Goal: Answer question/provide support

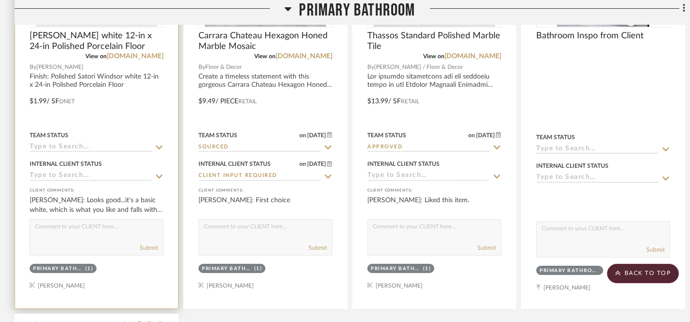
scroll to position [1440, 0]
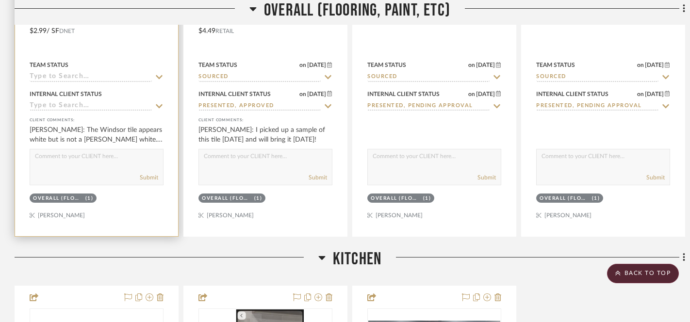
scroll to position [455, 0]
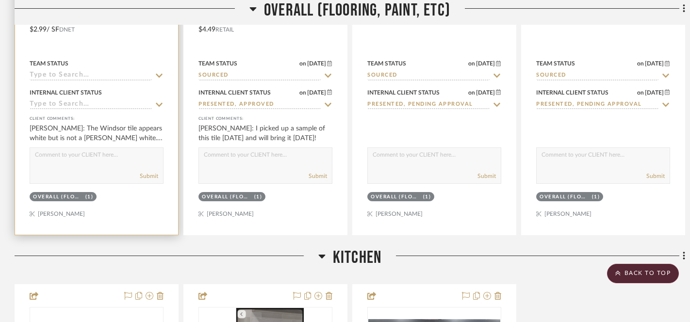
click at [79, 163] on textarea at bounding box center [96, 157] width 133 height 18
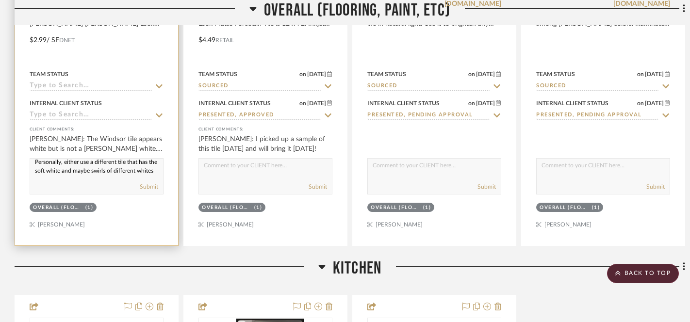
scroll to position [0, 0]
click at [64, 168] on textarea "Personally, either use a different tile that has the soft white and maybe swirl…" at bounding box center [96, 168] width 133 height 18
click at [82, 167] on textarea "Personally, either use a different tile that has the soft white and maybe swirl…" at bounding box center [96, 168] width 133 height 18
click at [80, 169] on textarea "Personally, either use a different tile that has the soft white and maybe swirl…" at bounding box center [96, 168] width 133 height 18
click at [63, 168] on textarea "Personally, either use a different tile that has the soft white and maybe swirl…" at bounding box center [96, 168] width 133 height 18
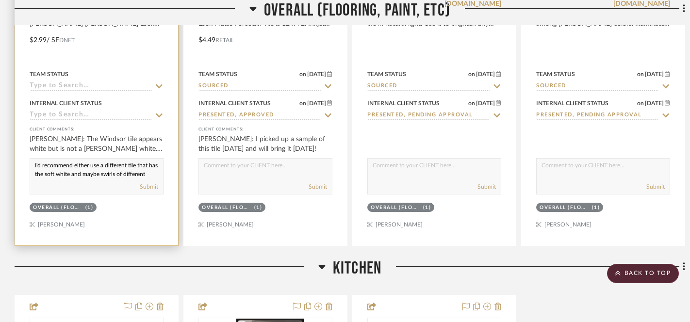
click at [99, 169] on textarea "I'd recommend either use a different tile that has the soft white and maybe swi…" at bounding box center [96, 168] width 133 height 18
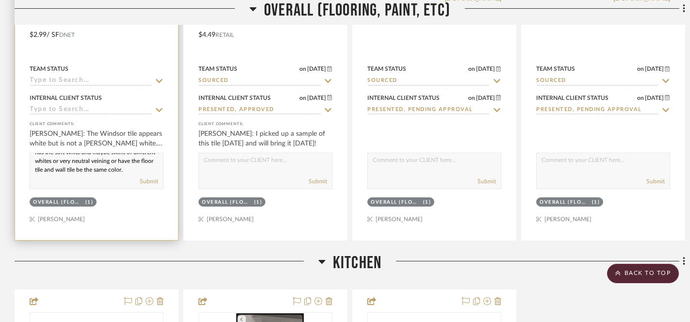
scroll to position [17, 0]
click at [82, 165] on textarea "I'd recommend either using a different tile that has the soft white and maybe s…" at bounding box center [96, 162] width 133 height 18
drag, startPoint x: 135, startPoint y: 163, endPoint x: 140, endPoint y: 163, distance: 5.3
click at [140, 163] on textarea "I'd recommend either using a different tile that has the soft white and maybe s…" at bounding box center [96, 162] width 133 height 18
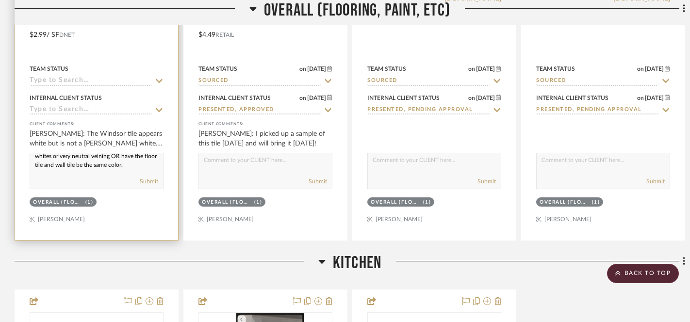
click at [47, 167] on textarea "I'd recommend either using a different tile that has the soft white and maybe s…" at bounding box center [96, 162] width 133 height 18
type textarea "I'd recommend either using a different tile that has the soft white and maybe s…"
click at [79, 177] on div "Submit" at bounding box center [96, 182] width 133 height 14
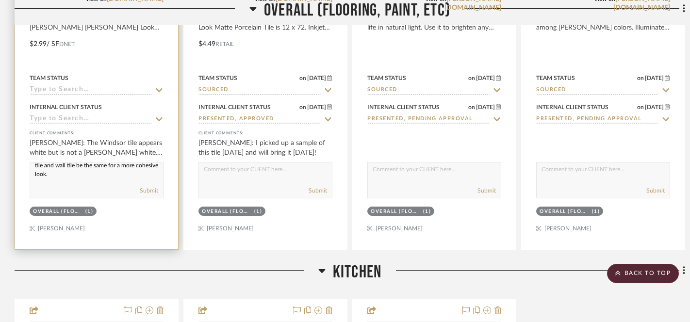
scroll to position [431, 0]
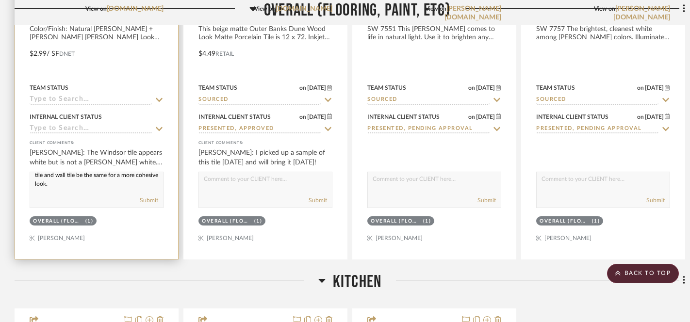
click at [98, 186] on textarea "I'd recommend either using a different tile that has the soft white and maybe s…" at bounding box center [96, 181] width 133 height 18
click at [99, 186] on textarea "I'd recommend either using a different tile that has the soft white and maybe s…" at bounding box center [96, 181] width 133 height 18
click at [98, 191] on textarea "I'd recommend either using a different tile that has the soft white and maybe s…" at bounding box center [96, 181] width 133 height 18
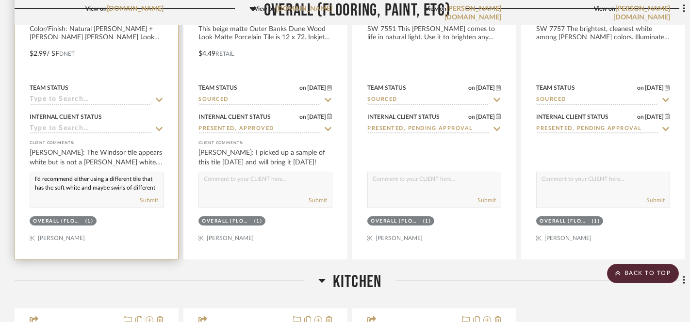
click at [33, 180] on textarea "I'd recommend either using a different tile that has the soft white and maybe s…" at bounding box center [96, 181] width 133 height 18
drag, startPoint x: 35, startPoint y: 177, endPoint x: 70, endPoint y: 194, distance: 39.5
click at [70, 194] on div "I'd recommend either using a different tile that has the soft white and maybe s…" at bounding box center [97, 190] width 134 height 36
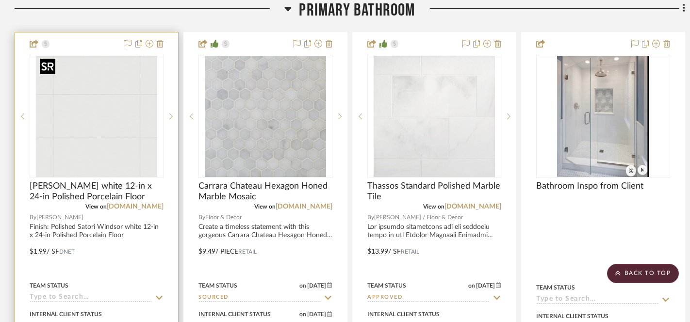
scroll to position [1457, 0]
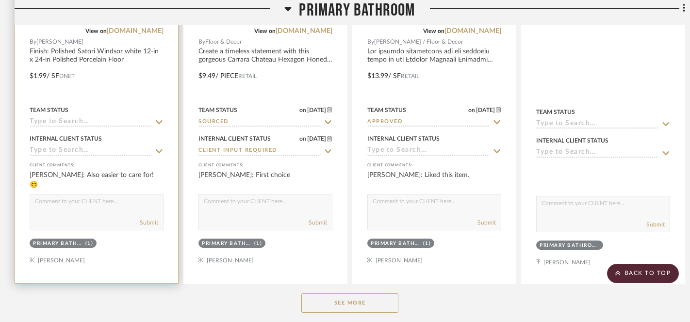
click at [69, 202] on textarea at bounding box center [96, 204] width 133 height 18
paste textarea "I’d recommend either selecting a different tile with a soft white base and subt…"
click at [34, 202] on textarea "I’d recommend either selecting a different tile with a soft white base and subt…" at bounding box center [96, 204] width 133 height 18
click at [139, 201] on textarea "YES!! To answer your previous question--I’d recommend either selecting a differ…" at bounding box center [96, 204] width 133 height 18
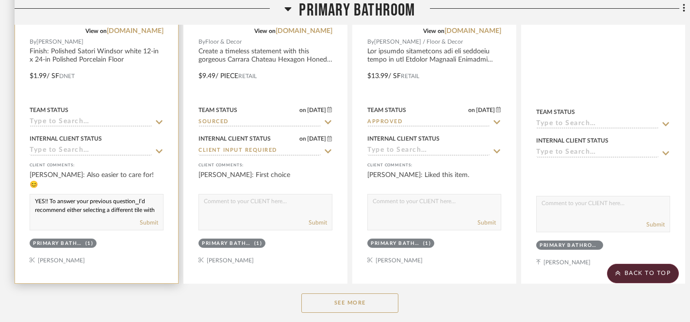
click at [147, 208] on textarea "YES!! To answer your previous question⎯I’d recommend either selecting a differe…" at bounding box center [96, 204] width 133 height 18
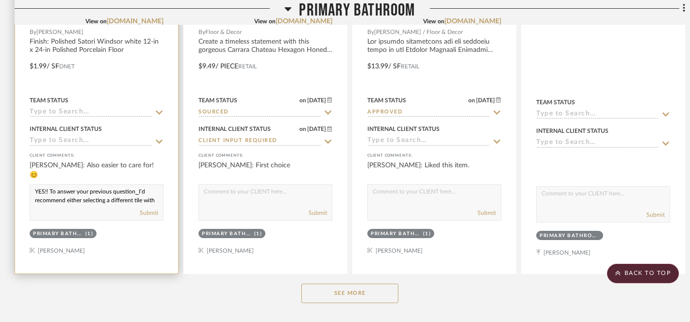
scroll to position [1467, 0]
click at [125, 199] on textarea "YES!! To answer your previous question⎯I’d recommend either selecting a differe…" at bounding box center [96, 193] width 133 height 18
type textarea "YES!! To answer your previous question⎯I’d recommend either selecting a differe…"
click at [149, 212] on button "Submit" at bounding box center [149, 212] width 18 height 9
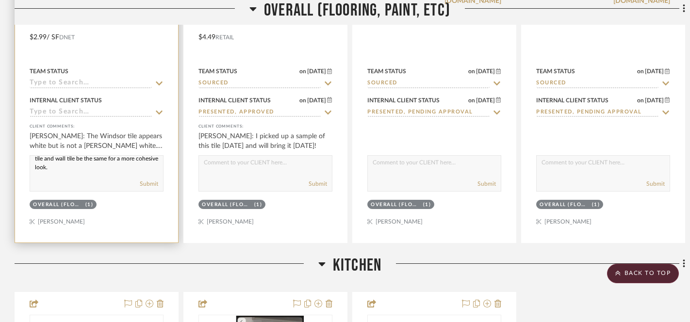
scroll to position [452, 0]
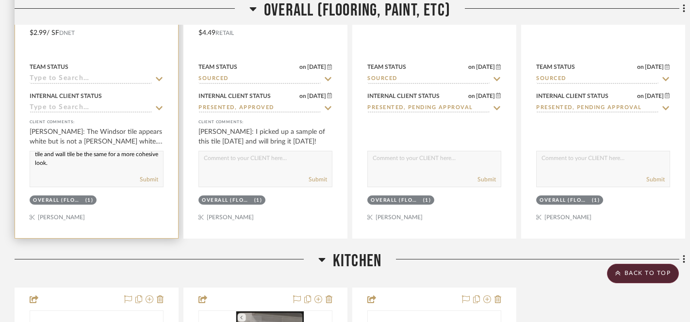
click at [117, 175] on div "Submit" at bounding box center [96, 180] width 133 height 14
drag, startPoint x: 98, startPoint y: 168, endPoint x: 17, endPoint y: 153, distance: 82.5
click at [17, 153] on project-item-tile "allen + roth Natural 12-in x 70-in Matte Porcelain Wood Look Plank Floor and Wa…" at bounding box center [97, 26] width 164 height 426
type textarea "P"
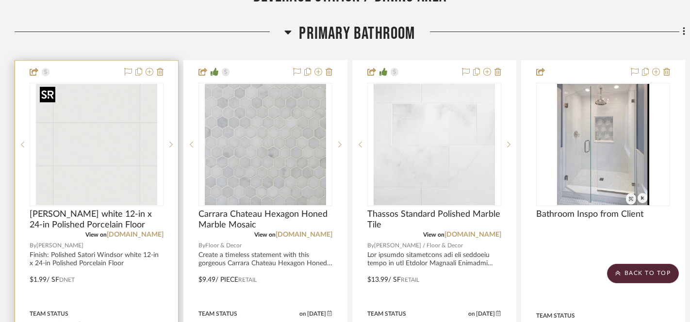
scroll to position [1305, 0]
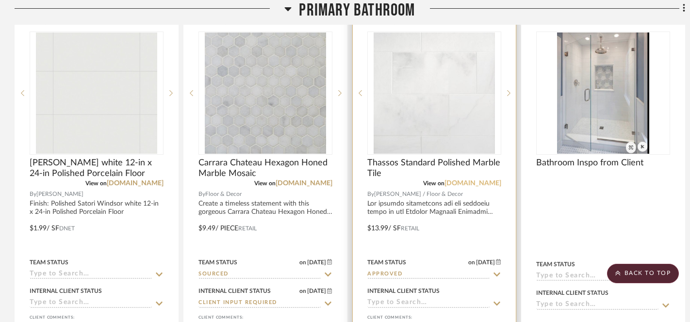
click at [461, 180] on link "[DOMAIN_NAME]" at bounding box center [473, 183] width 57 height 7
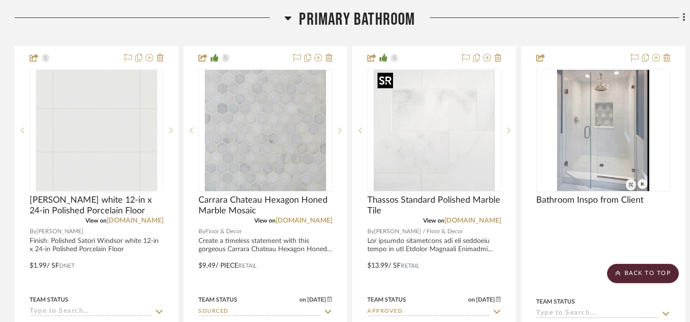
scroll to position [1134, 0]
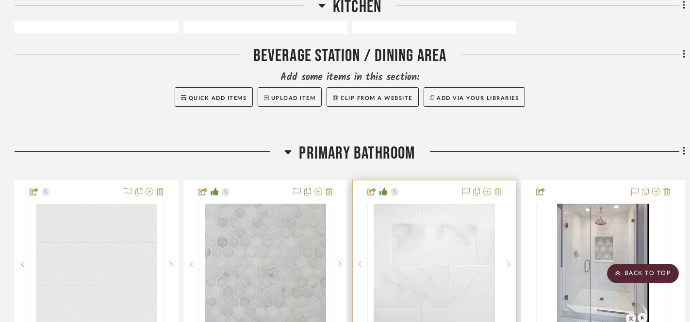
click at [499, 192] on icon at bounding box center [497, 192] width 7 height 8
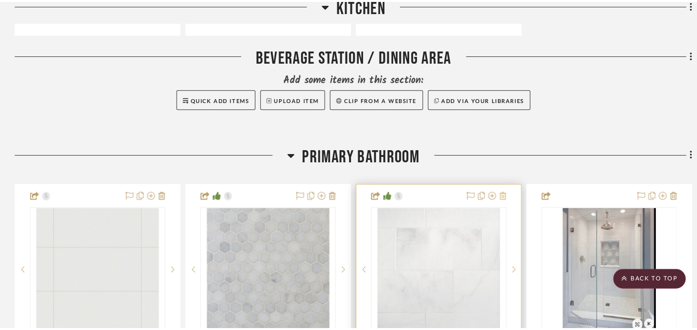
scroll to position [0, 0]
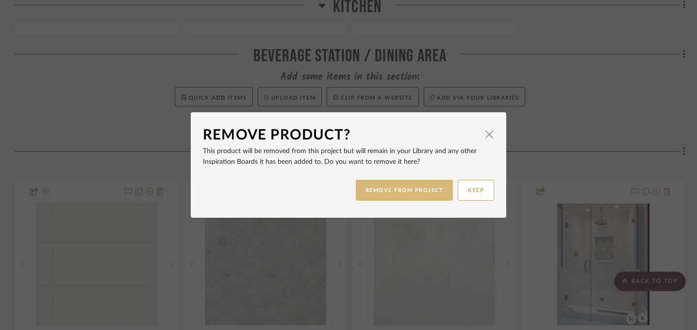
click at [428, 192] on button "REMOVE FROM PROJECT" at bounding box center [405, 190] width 98 height 21
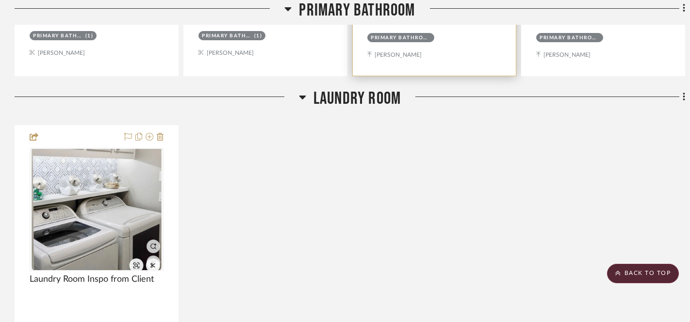
scroll to position [1691, 0]
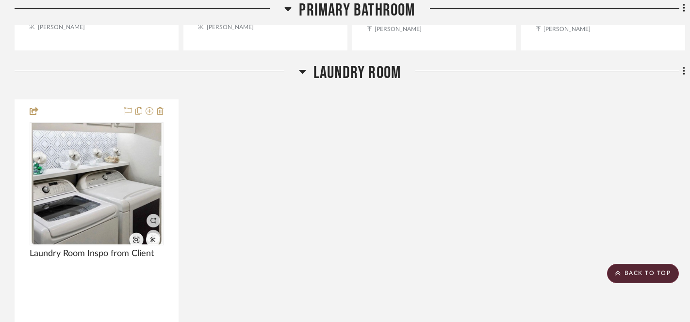
click at [300, 70] on icon at bounding box center [302, 72] width 7 height 4
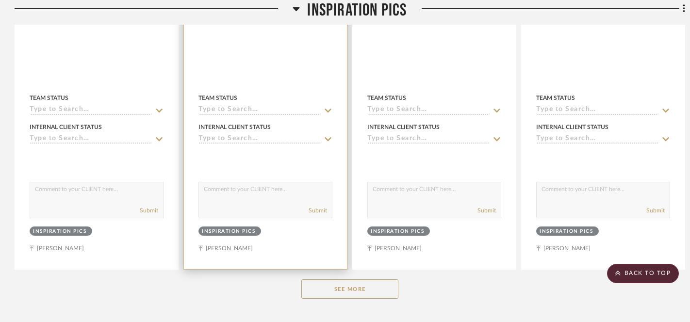
scroll to position [2547, 0]
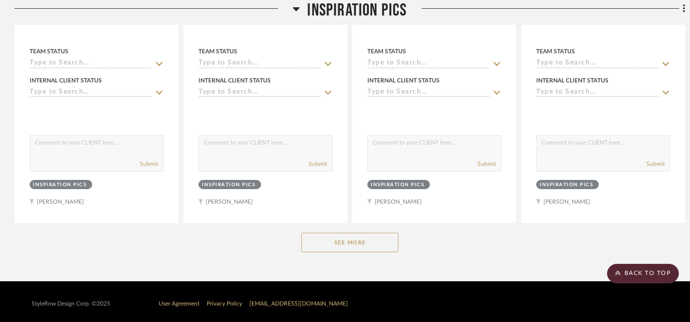
click at [330, 240] on button "See More" at bounding box center [349, 242] width 97 height 19
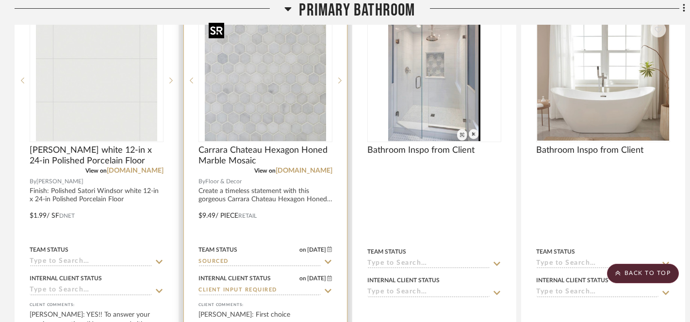
scroll to position [1387, 0]
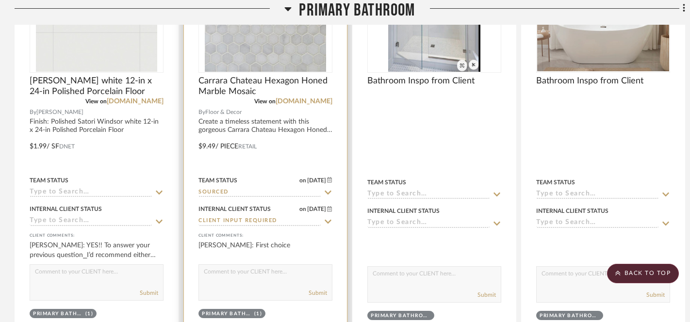
click at [260, 271] on textarea at bounding box center [265, 274] width 133 height 18
type textarea "Are you still using this for the shower floor & niches? I think it will add the…"
click at [317, 292] on button "Submit" at bounding box center [318, 293] width 18 height 9
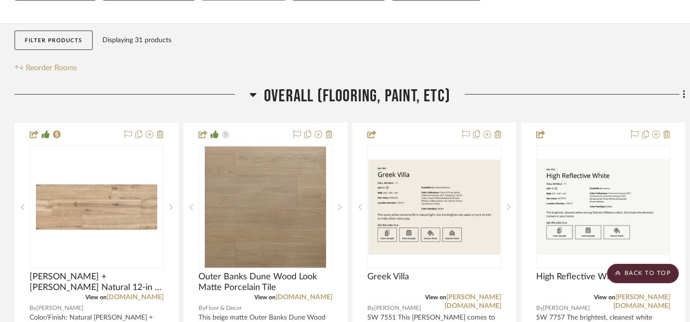
scroll to position [0, 0]
